Goal: Transaction & Acquisition: Purchase product/service

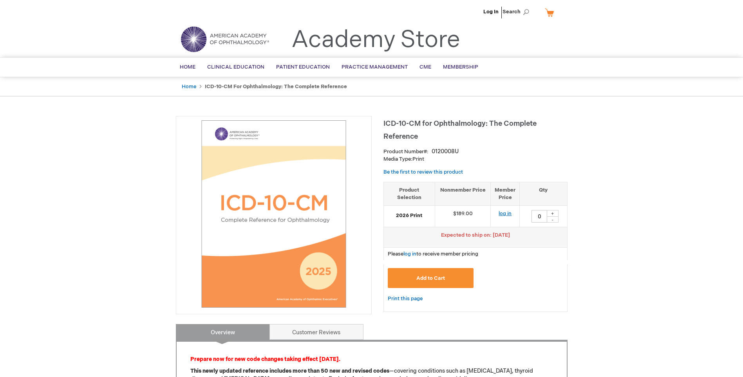
click at [505, 213] on link "log in" at bounding box center [505, 213] width 13 height 6
click at [459, 279] on button "Add to Cart" at bounding box center [431, 278] width 86 height 20
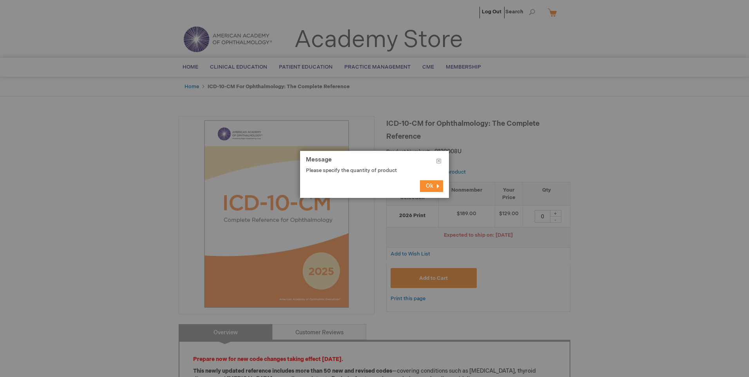
click at [431, 186] on span "Ok" at bounding box center [429, 186] width 7 height 7
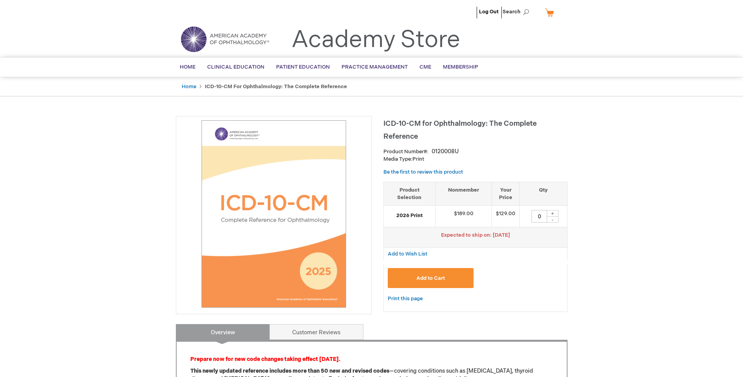
click at [556, 213] on div "+" at bounding box center [553, 213] width 12 height 7
type input "1"
click at [447, 278] on button "Add to Cart" at bounding box center [431, 278] width 86 height 20
click at [434, 274] on button "Add to Cart" at bounding box center [431, 278] width 86 height 20
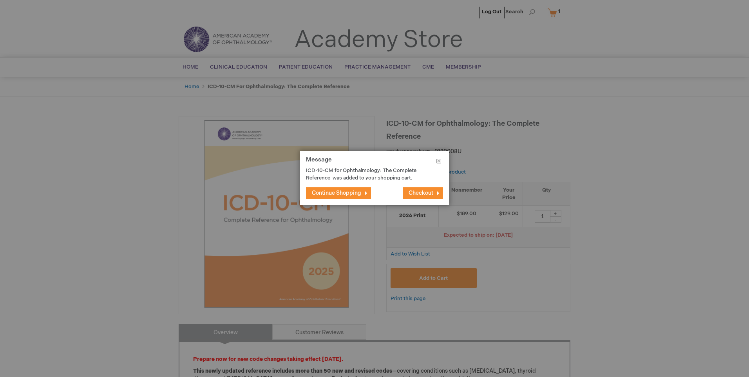
click at [420, 192] on span "Checkout" at bounding box center [421, 193] width 25 height 7
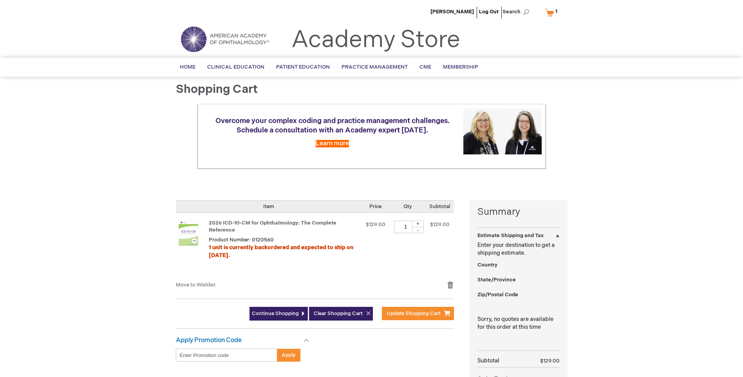
select select "US"
select select "14"
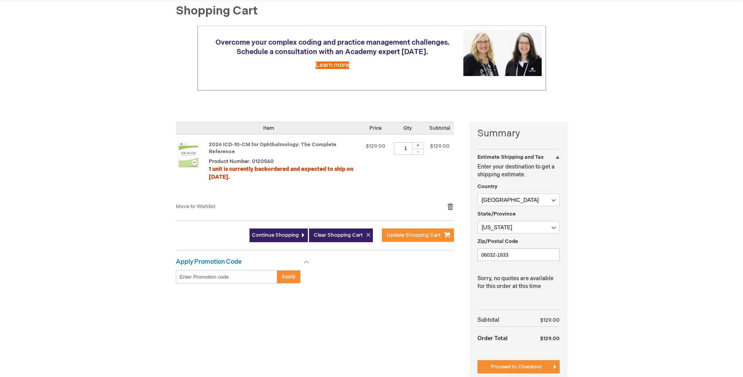
scroll to position [157, 0]
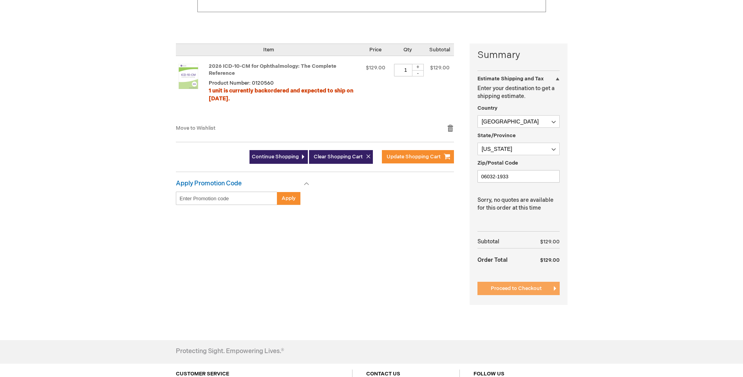
click at [507, 287] on span "Proceed to Checkout" at bounding box center [516, 288] width 51 height 6
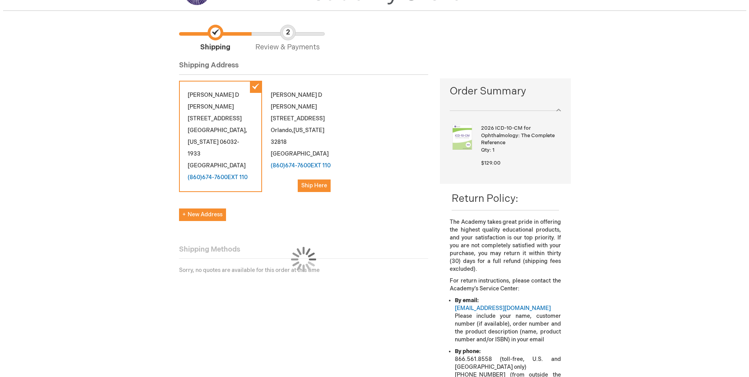
scroll to position [78, 0]
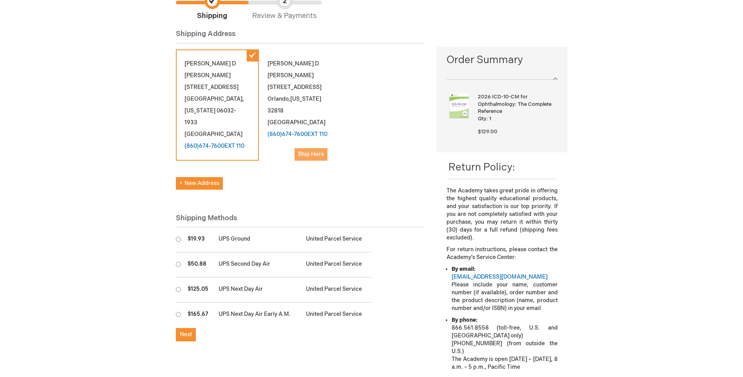
click at [320, 154] on span "Ship Here" at bounding box center [311, 154] width 26 height 7
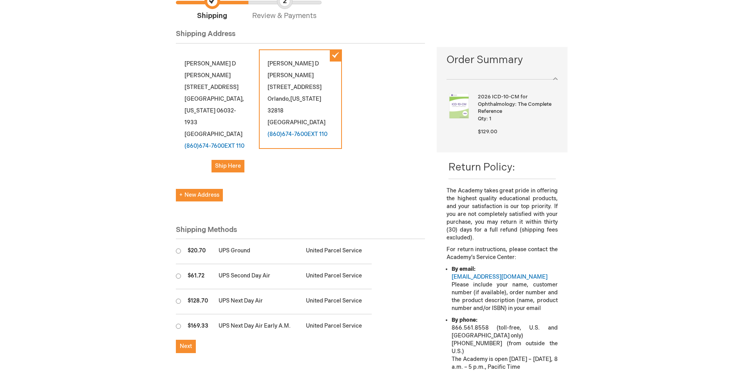
click at [336, 57] on div "Haydee D DeJesus-Lopez 4001 Saddlewood Drive Orlando , Florida 32818 United Sta…" at bounding box center [300, 99] width 83 height 100
click at [308, 81] on div "Haydee D DeJesus-Lopez 4001 Saddlewood Drive Orlando , Florida 32818 United Sta…" at bounding box center [300, 99] width 83 height 100
drag, startPoint x: 307, startPoint y: 82, endPoint x: 304, endPoint y: 72, distance: 10.8
click at [304, 72] on div "Haydee D DeJesus-Lopez 4001 Saddlewood Drive Orlando , Florida 32818 United Sta…" at bounding box center [300, 99] width 83 height 100
click at [232, 166] on span "Ship Here" at bounding box center [228, 166] width 26 height 7
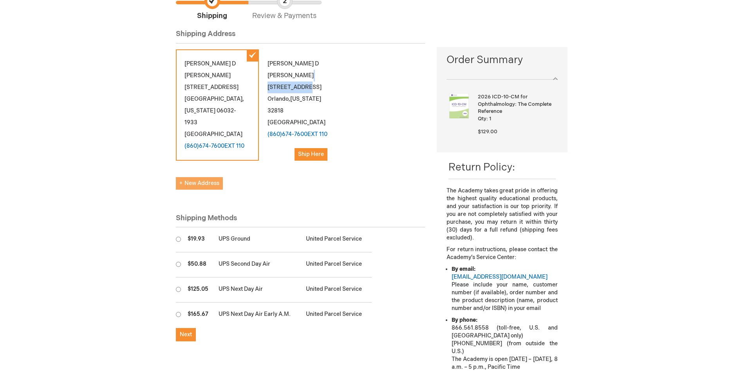
click at [201, 182] on span "New Address" at bounding box center [199, 183] width 40 height 7
select select "US"
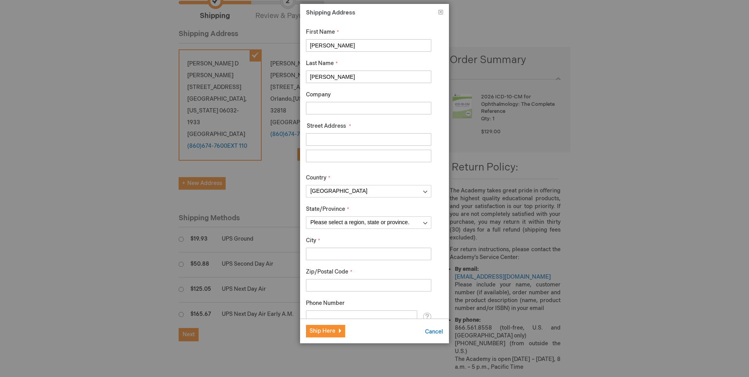
click at [330, 137] on input "Street Address: Line 1" at bounding box center [368, 139] width 125 height 13
type input "1500 Bay Road"
type input "Apt 646"
type input "Miami Beach"
click at [416, 223] on select "Please select a region, state or province. Alabama Alaska American Samoa Arizon…" at bounding box center [368, 222] width 125 height 13
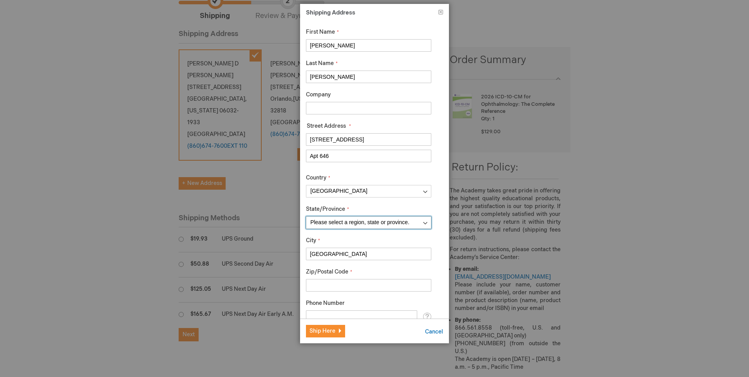
select select "18"
click at [306, 216] on select "Please select a region, state or province. Alabama Alaska American Samoa Arizon…" at bounding box center [368, 222] width 125 height 13
click at [345, 290] on input "Zip/Postal Code" at bounding box center [368, 285] width 125 height 13
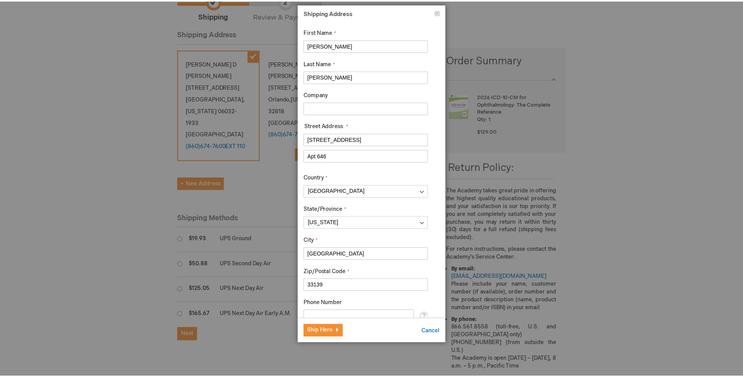
scroll to position [28, 0]
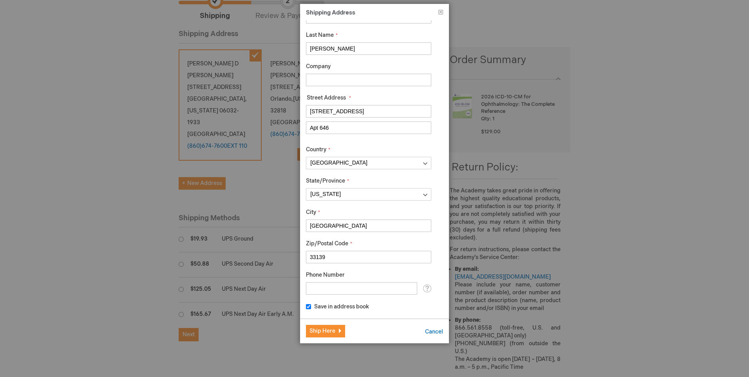
type input "33139"
click at [323, 291] on input "Phone Number" at bounding box center [361, 288] width 111 height 13
type input "2035595390"
click at [312, 331] on span "Ship Here" at bounding box center [322, 331] width 26 height 7
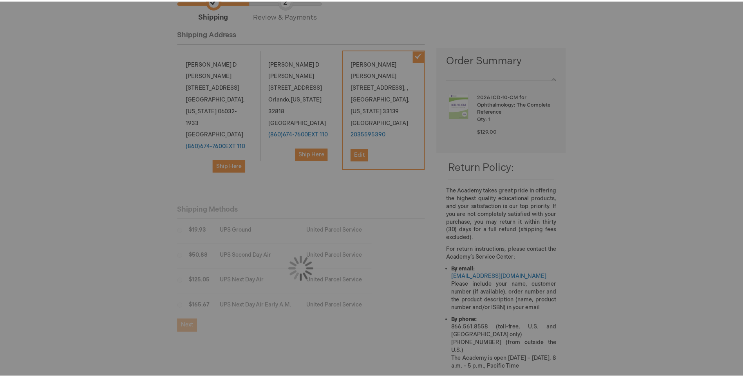
scroll to position [0, 0]
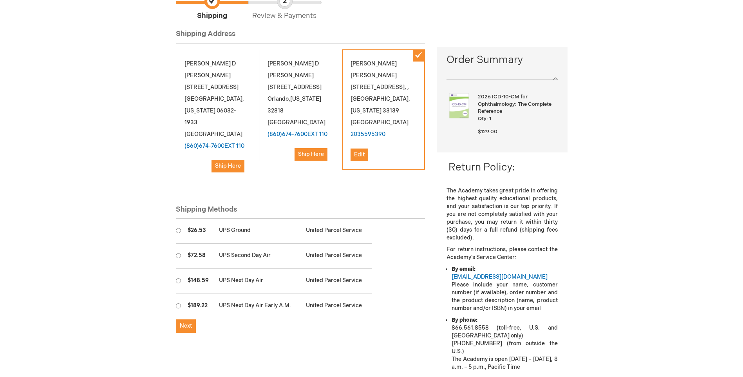
click at [180, 230] on input "radio" at bounding box center [178, 230] width 5 height 5
radio input "true"
click at [185, 329] on span "Next" at bounding box center [186, 325] width 12 height 7
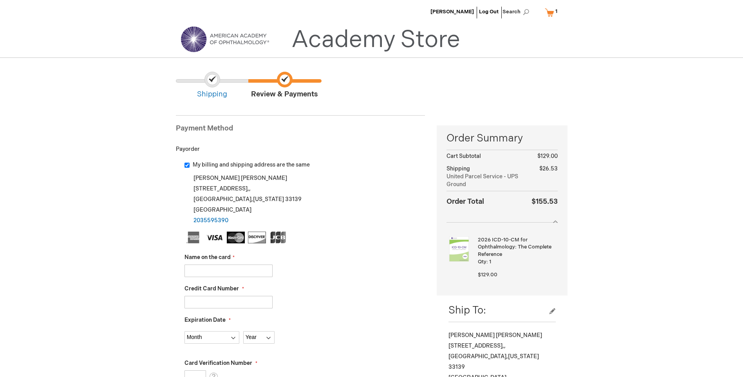
click at [186, 164] on input "My billing and shipping address are the same" at bounding box center [187, 165] width 5 height 5
checkbox input "false"
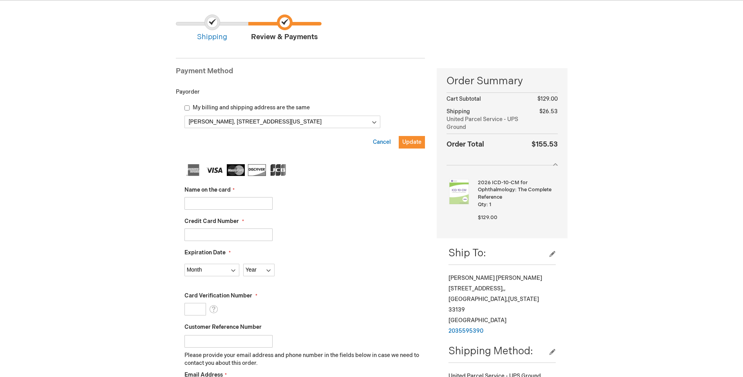
scroll to position [78, 0]
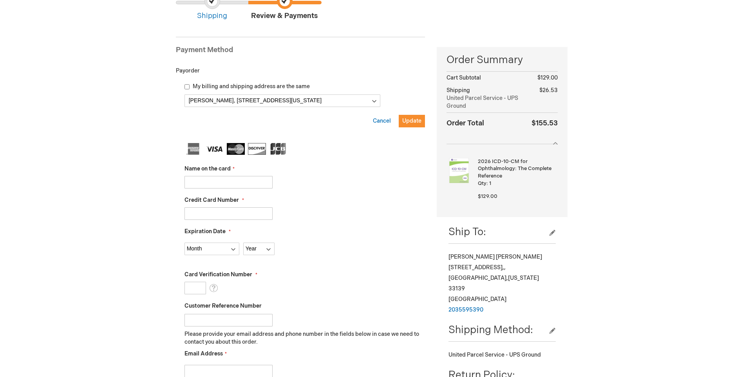
click at [211, 185] on input "Name on the card" at bounding box center [229, 182] width 88 height 13
type input "Geoffrey Emerick"
type input "5528694777027857"
click at [210, 246] on select "Month 01 - January 02 - February 03 - March 04 - April 05 - May 06 - June 07 - …" at bounding box center [212, 249] width 55 height 13
select select "2"
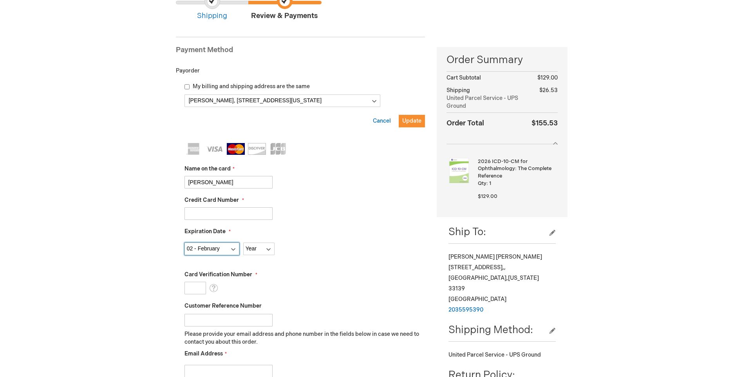
click at [185, 243] on select "Month 01 - January 02 - February 03 - March 04 - April 05 - May 06 - June 07 - …" at bounding box center [212, 249] width 55 height 13
click at [266, 252] on select "Year 2025 2026 2027 2028 2029 2030 2031 2032 2033 2034 2035" at bounding box center [258, 249] width 31 height 13
select select "2027"
click at [243, 243] on select "Year 2025 2026 2027 2028 2029 2030 2031 2032 2033 2034 2035" at bounding box center [258, 249] width 31 height 13
click at [196, 288] on input "Card Verification Number" at bounding box center [196, 288] width 22 height 13
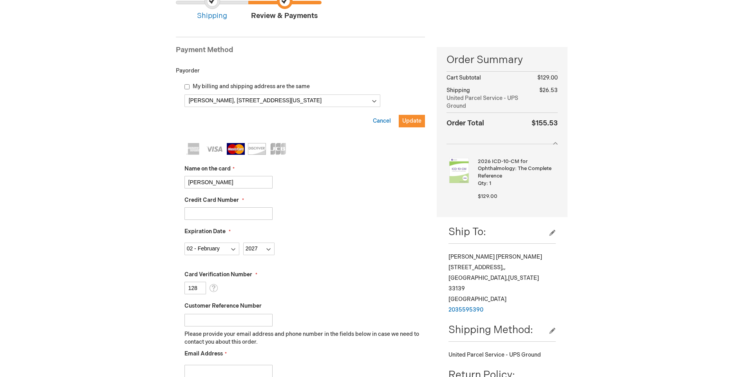
scroll to position [157, 0]
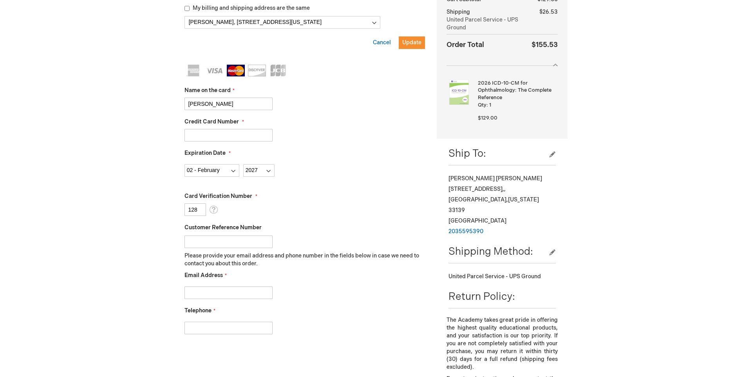
type input "128"
click at [239, 293] on input "Email Address" at bounding box center [229, 292] width 88 height 13
type input "hlopez@consultingeye.com"
drag, startPoint x: 234, startPoint y: 328, endPoint x: 166, endPoint y: 328, distance: 68.6
click at [166, 327] on div "Haydee DeJesus-Lopez Log Out Search My Cart 1 1 items CLOSE RECENTLY ADDED ITEM…" at bounding box center [371, 259] width 743 height 832
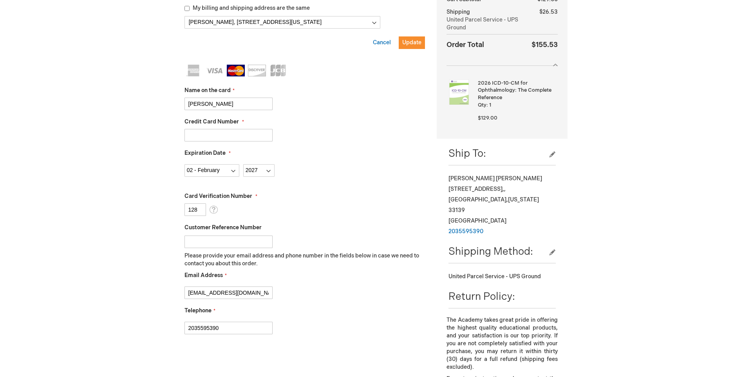
type input "2035595390"
checkbox input "true"
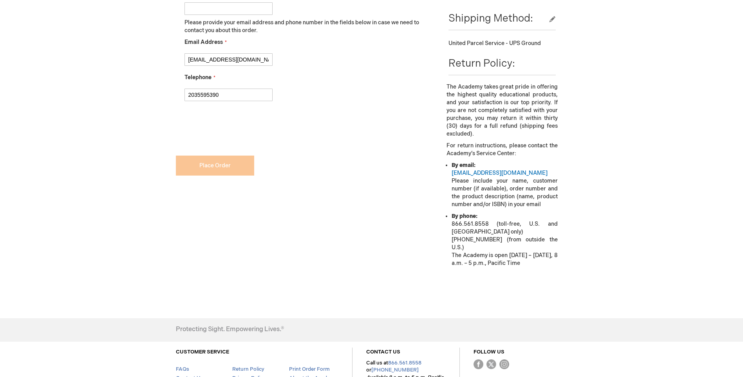
scroll to position [392, 0]
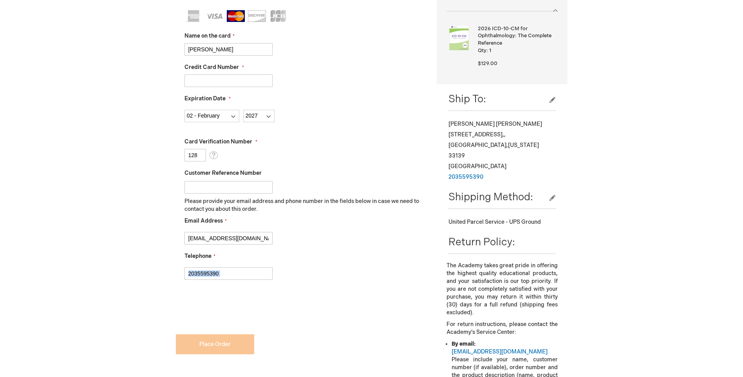
scroll to position [202, 0]
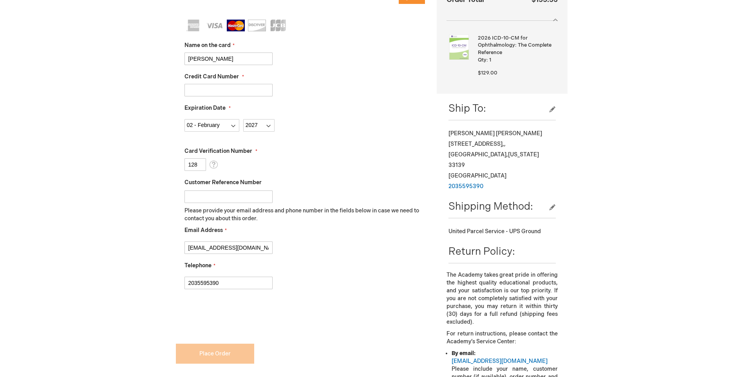
drag, startPoint x: 252, startPoint y: 88, endPoint x: 142, endPoint y: 91, distance: 110.1
click at [142, 91] on div "Haydee DeJesus-Lopez Log Out Search My Cart 1 1 items CLOSE RECENTLY ADDED ITEM…" at bounding box center [371, 214] width 743 height 832
type input "5528694777027857"
click at [328, 246] on div "hlopez@consultingeye.com" at bounding box center [305, 245] width 241 height 16
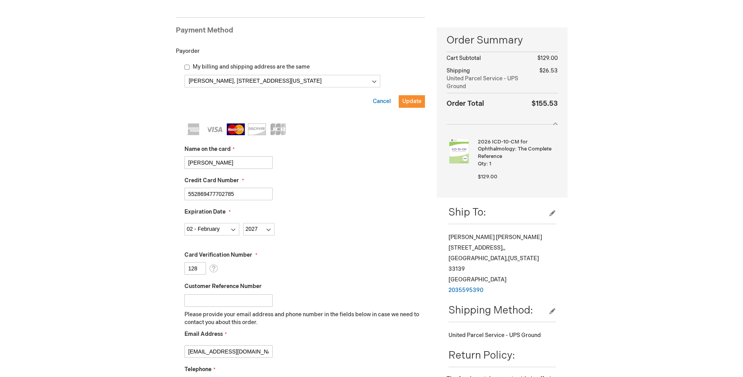
scroll to position [0, 0]
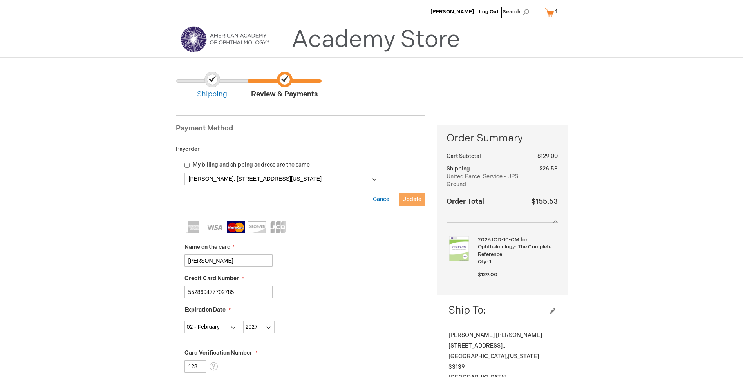
drag, startPoint x: 412, startPoint y: 200, endPoint x: 394, endPoint y: 226, distance: 31.8
click at [412, 201] on span "Update" at bounding box center [411, 199] width 19 height 7
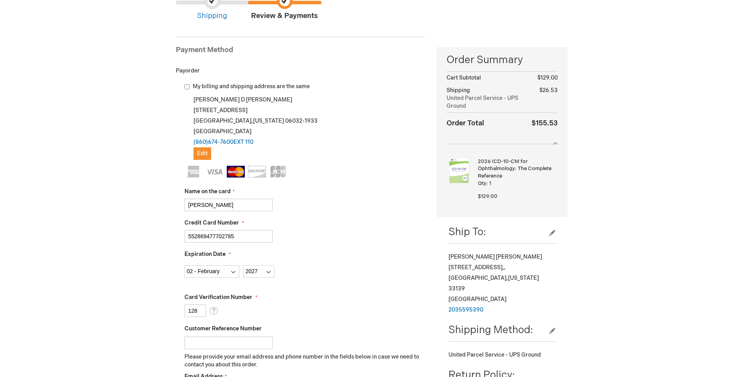
scroll to position [235, 0]
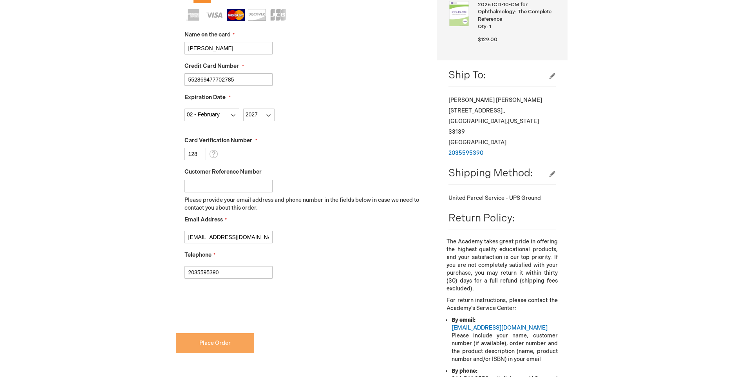
click at [223, 339] on button "Place Order" at bounding box center [215, 343] width 78 height 20
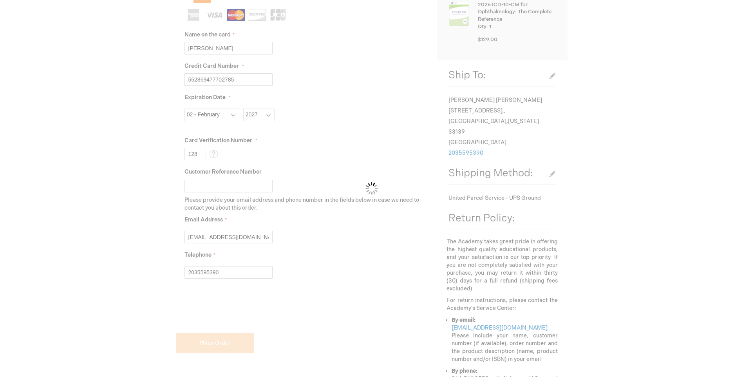
checkbox input "false"
